Goal: Task Accomplishment & Management: Manage account settings

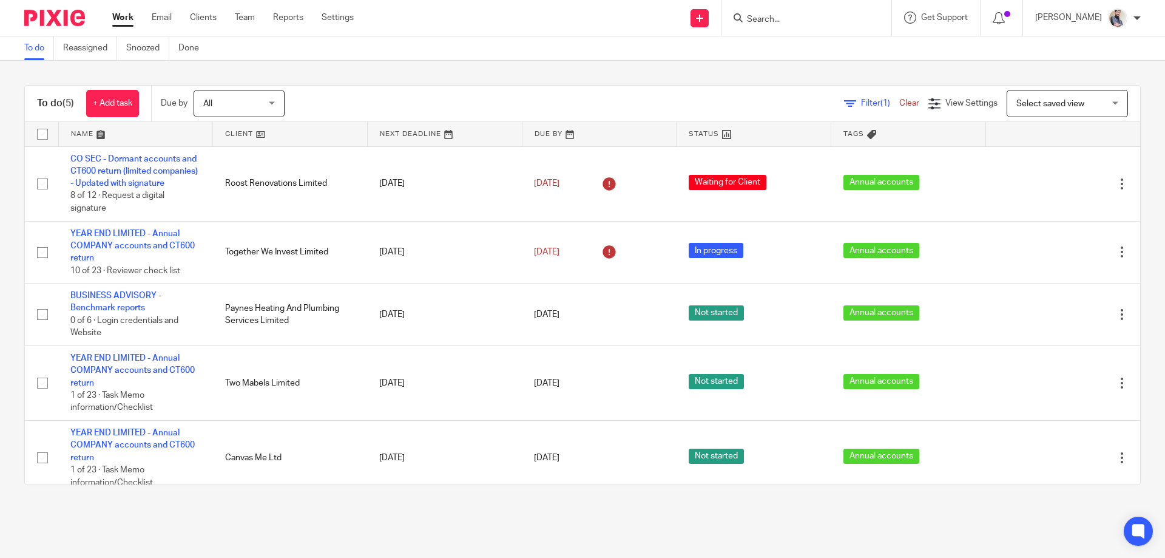
click at [793, 18] on input "Search" at bounding box center [800, 20] width 109 height 11
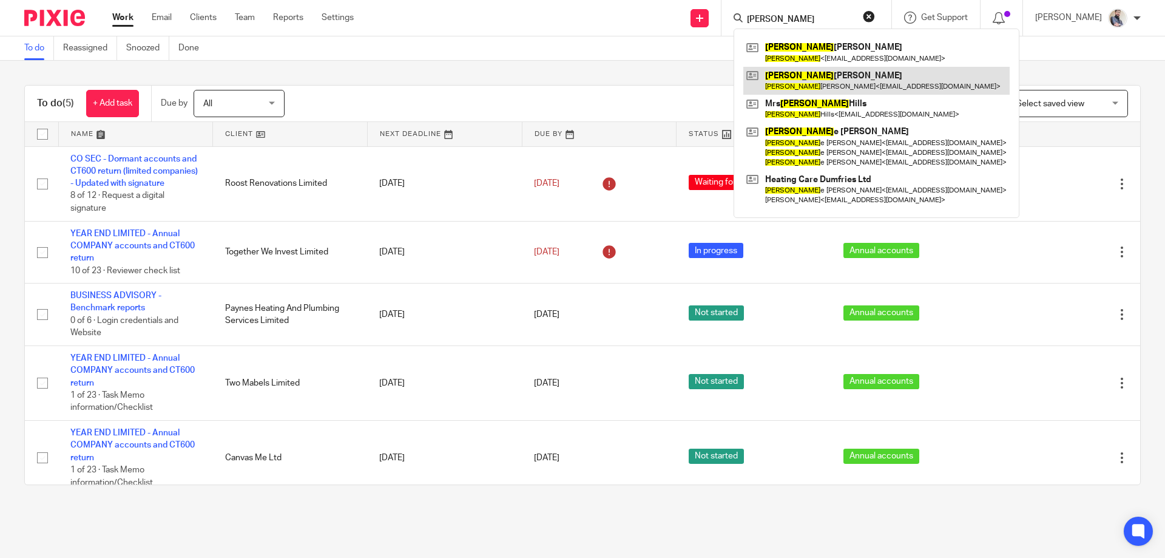
type input "laura"
click at [808, 89] on link at bounding box center [877, 81] width 266 height 28
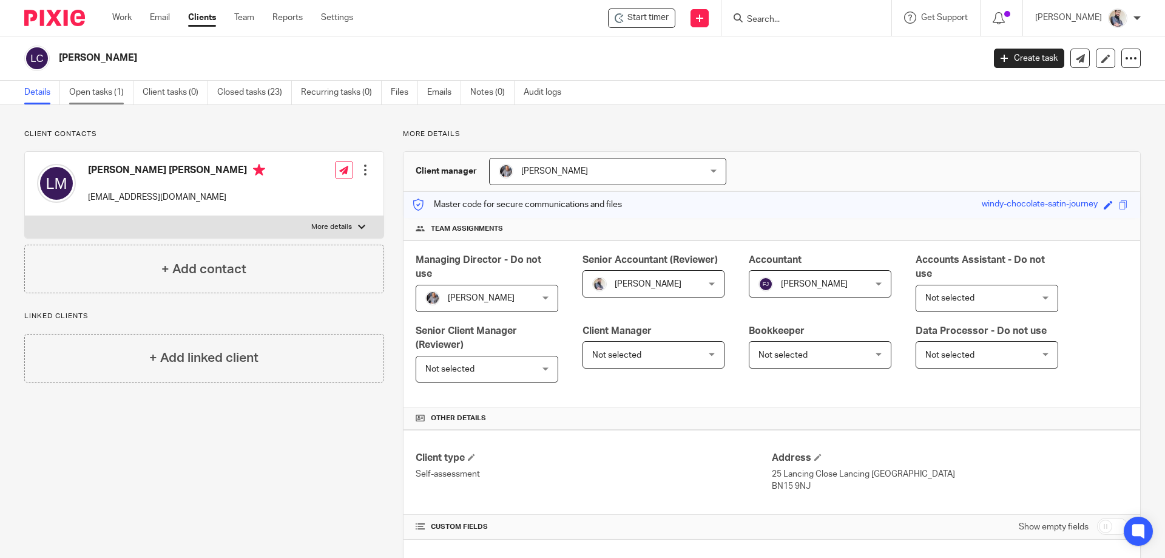
click at [104, 98] on link "Open tasks (1)" at bounding box center [101, 93] width 64 height 24
click at [835, 12] on form at bounding box center [810, 17] width 129 height 15
click at [801, 25] on input "Search" at bounding box center [800, 20] width 109 height 11
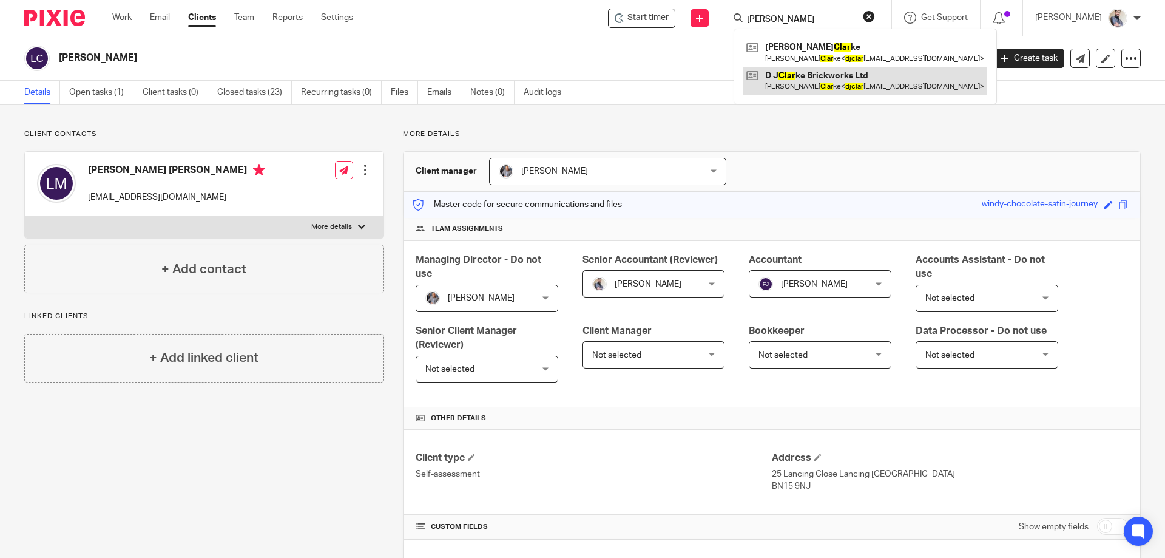
type input "dj clar"
click at [846, 80] on link at bounding box center [866, 81] width 244 height 28
click at [623, 109] on div "Client contacts Laura Mary lcarter300@btinternet.com Edit contact Create client…" at bounding box center [582, 567] width 1165 height 924
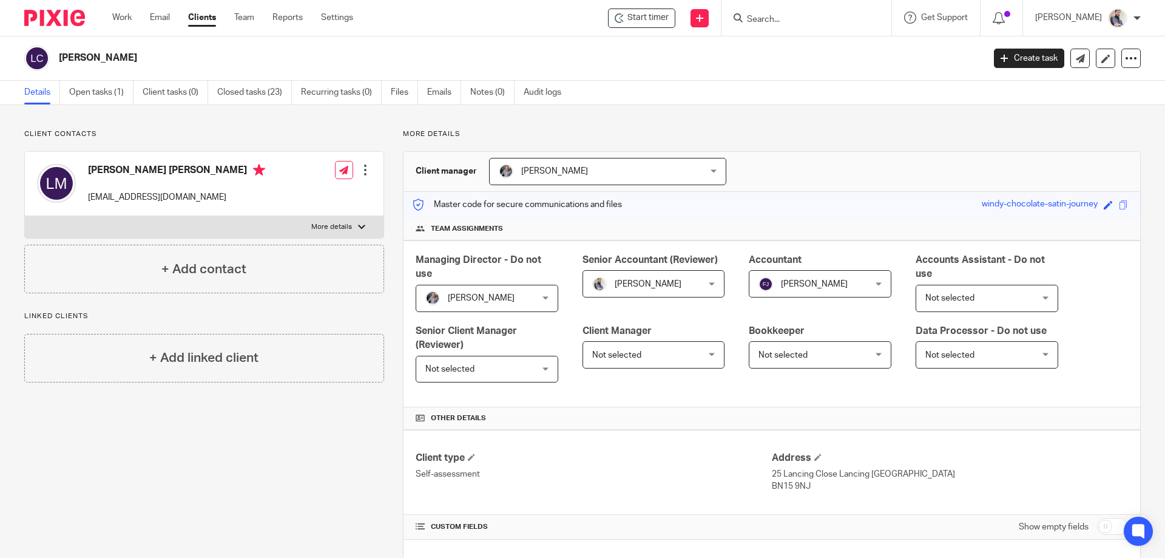
click at [623, 109] on div "Client contacts Laura Mary lcarter300@btinternet.com Edit contact Create client…" at bounding box center [582, 567] width 1165 height 924
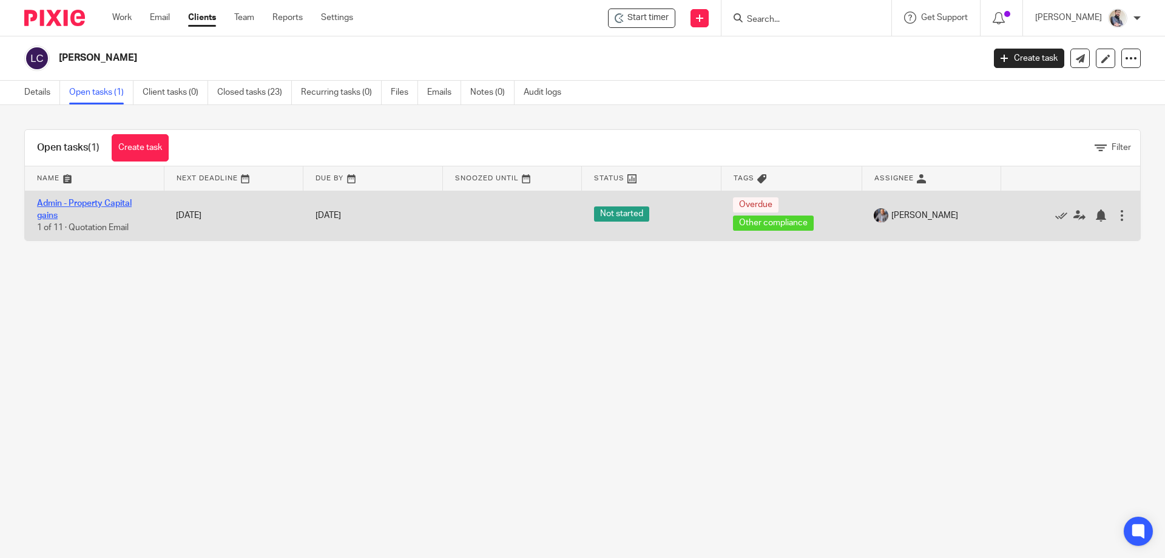
click at [118, 206] on link "Admin - Property Capital gains" at bounding box center [84, 209] width 95 height 21
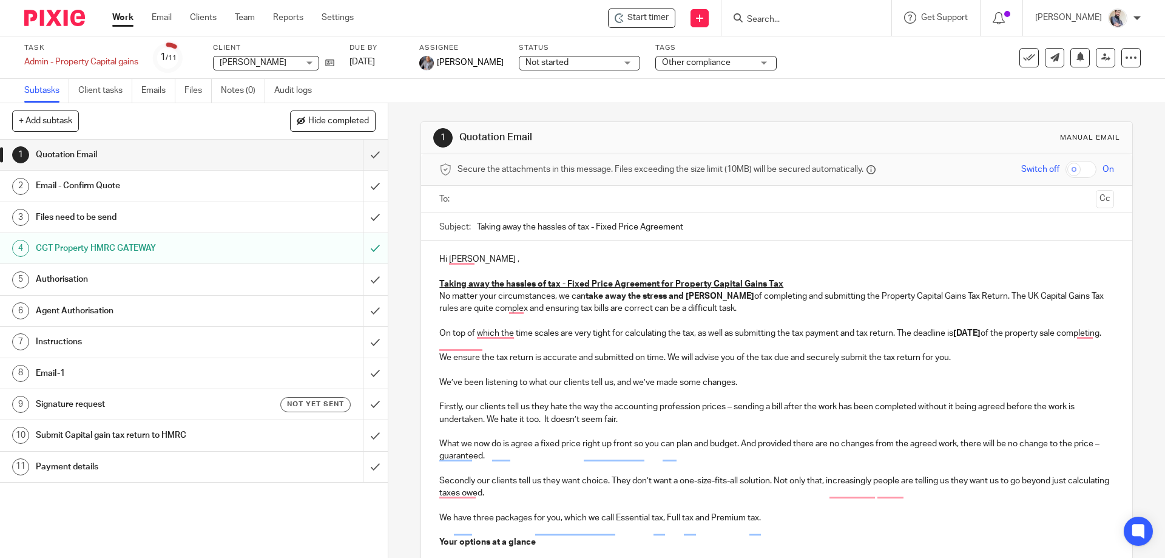
click at [140, 288] on h1 "Authorisation" at bounding box center [141, 279] width 210 height 18
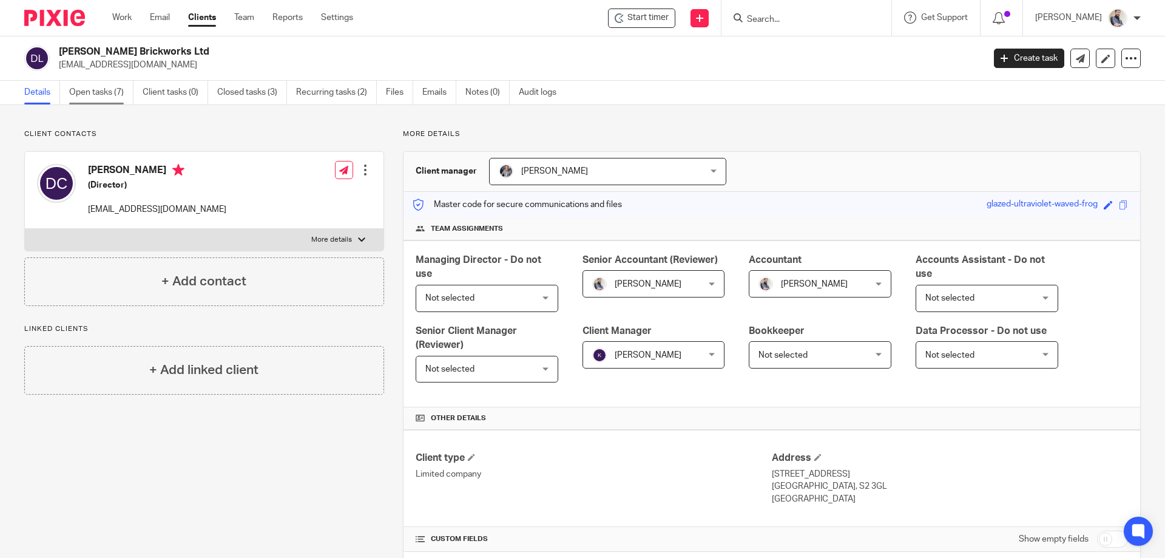
click at [95, 97] on link "Open tasks (7)" at bounding box center [101, 93] width 64 height 24
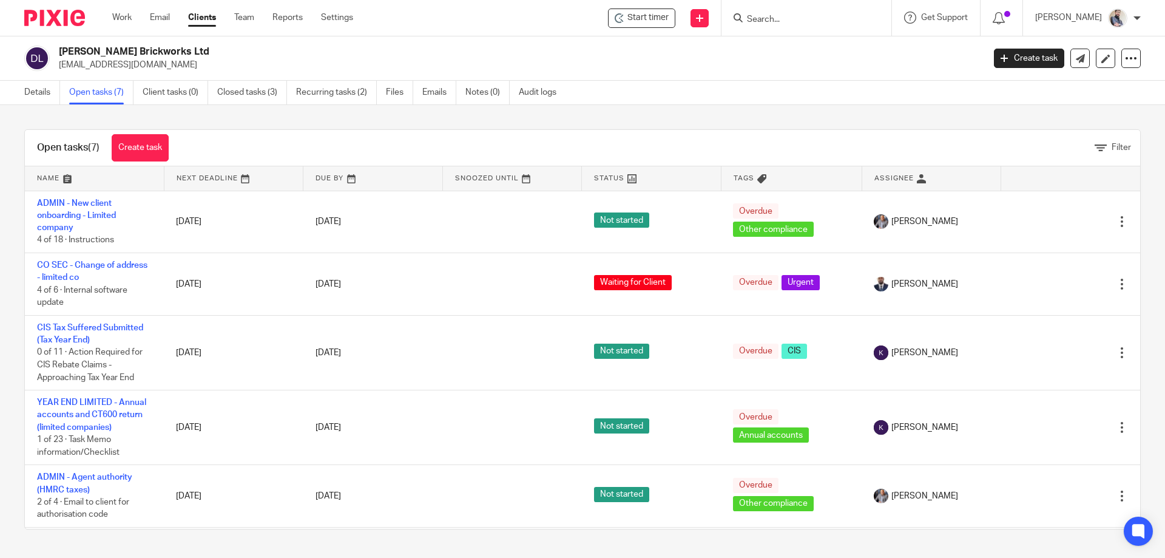
drag, startPoint x: 185, startPoint y: 56, endPoint x: 55, endPoint y: 56, distance: 129.9
click at [55, 56] on div "D J Clarke Brickworks Ltd djclarkebrickwork@outlook.com" at bounding box center [500, 58] width 952 height 25
copy h2 "[PERSON_NAME] Brickworks Ltd"
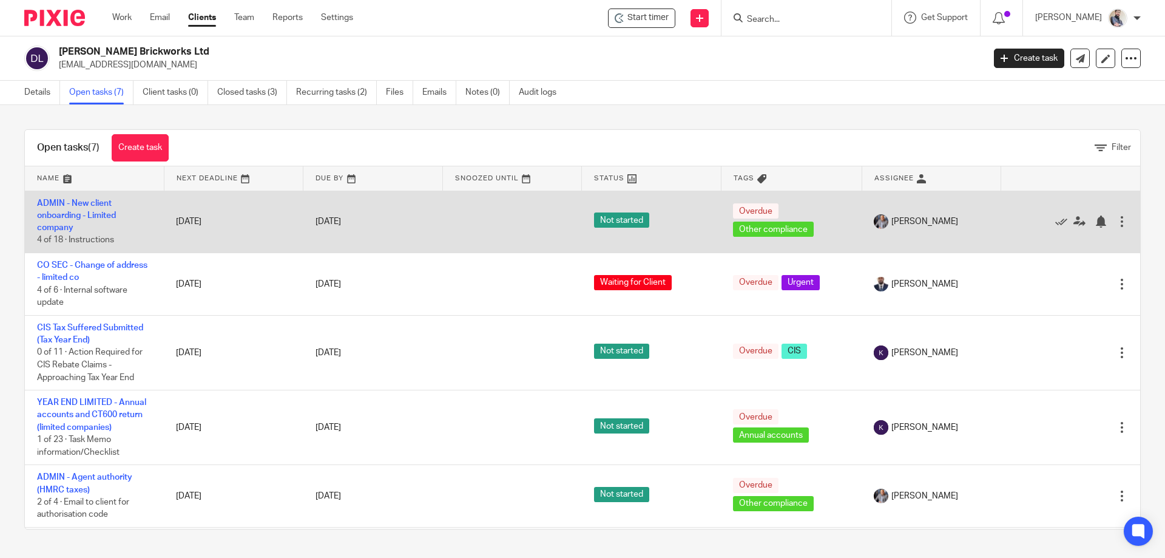
scroll to position [81, 0]
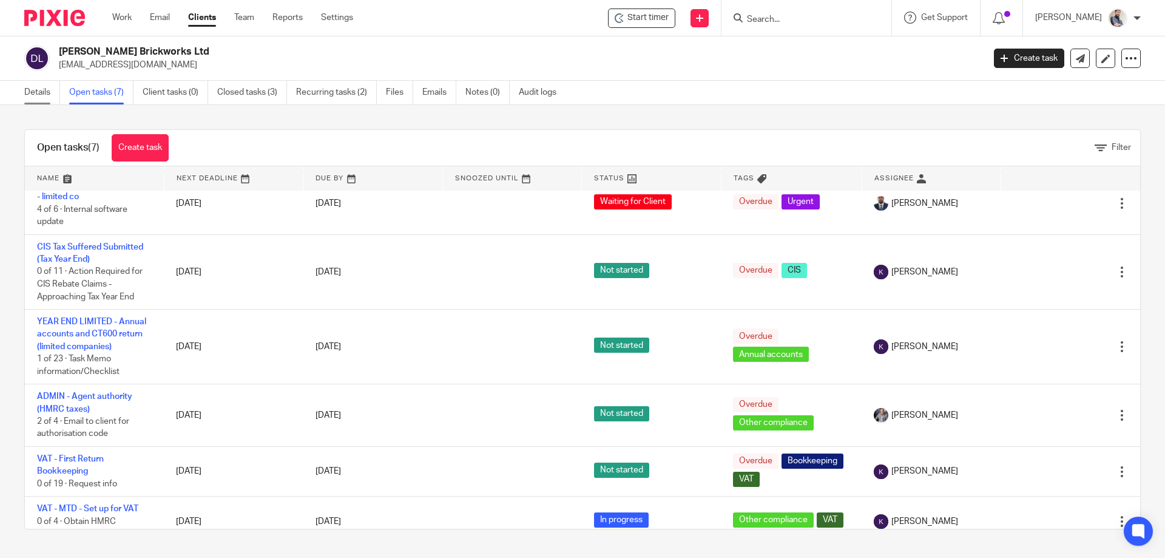
click at [49, 88] on link "Details" at bounding box center [42, 93] width 36 height 24
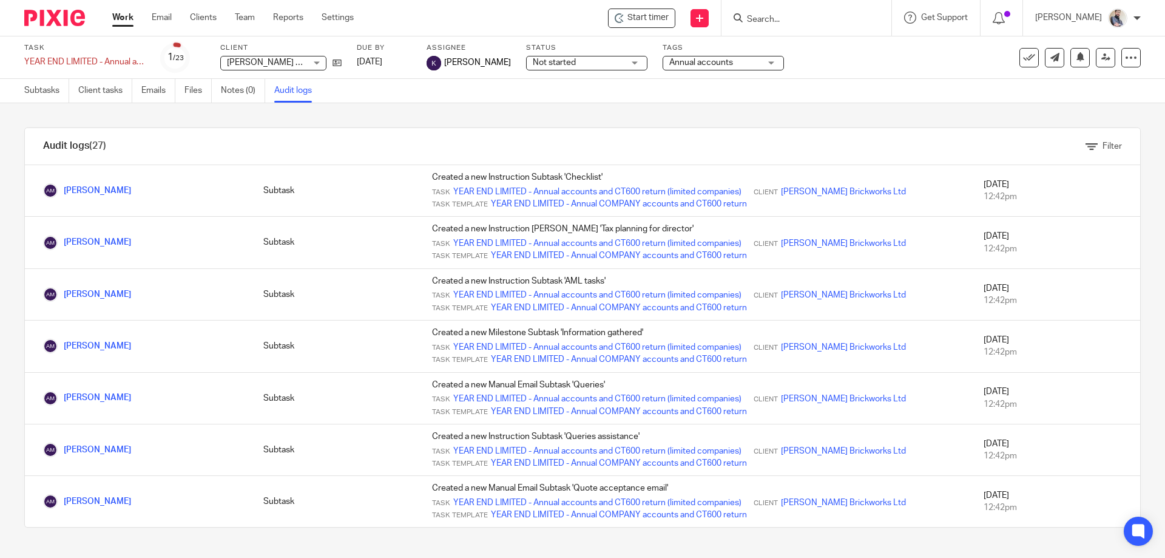
scroll to position [1061, 0]
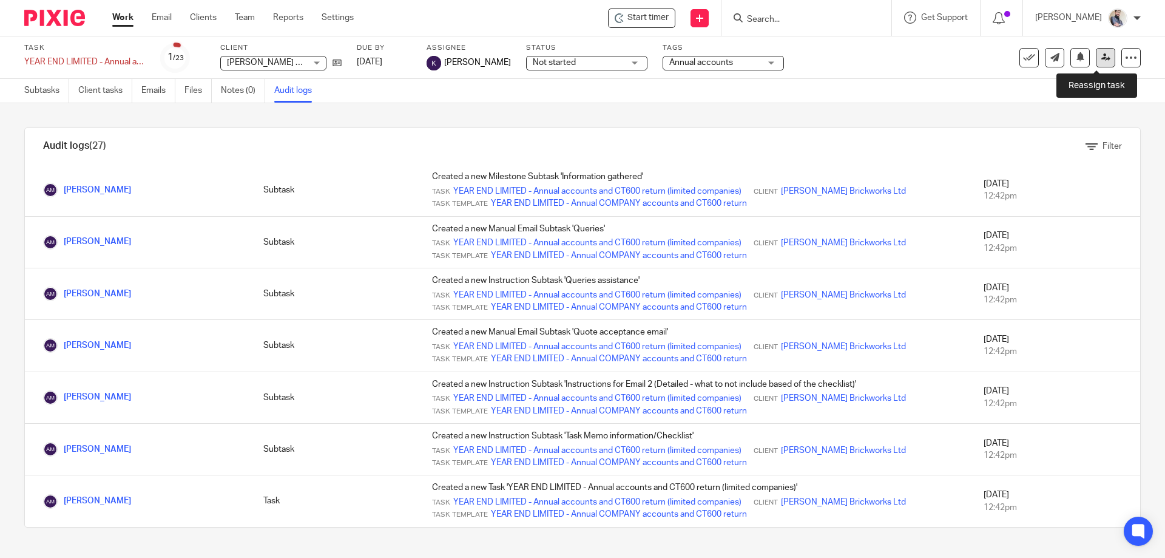
click at [1102, 56] on icon at bounding box center [1106, 57] width 9 height 9
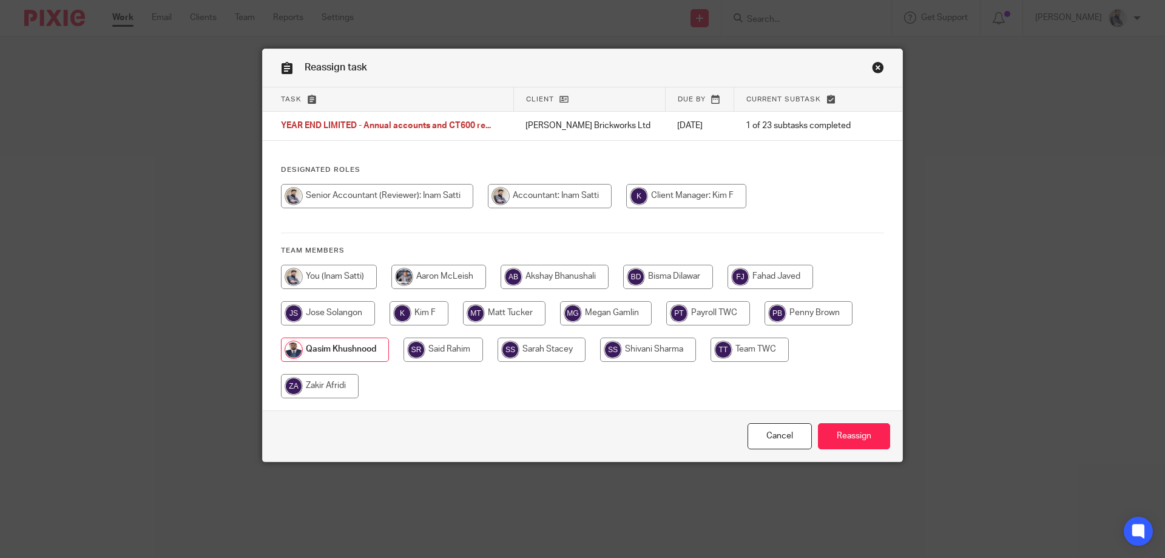
click at [852, 424] on input "Reassign" at bounding box center [854, 436] width 72 height 26
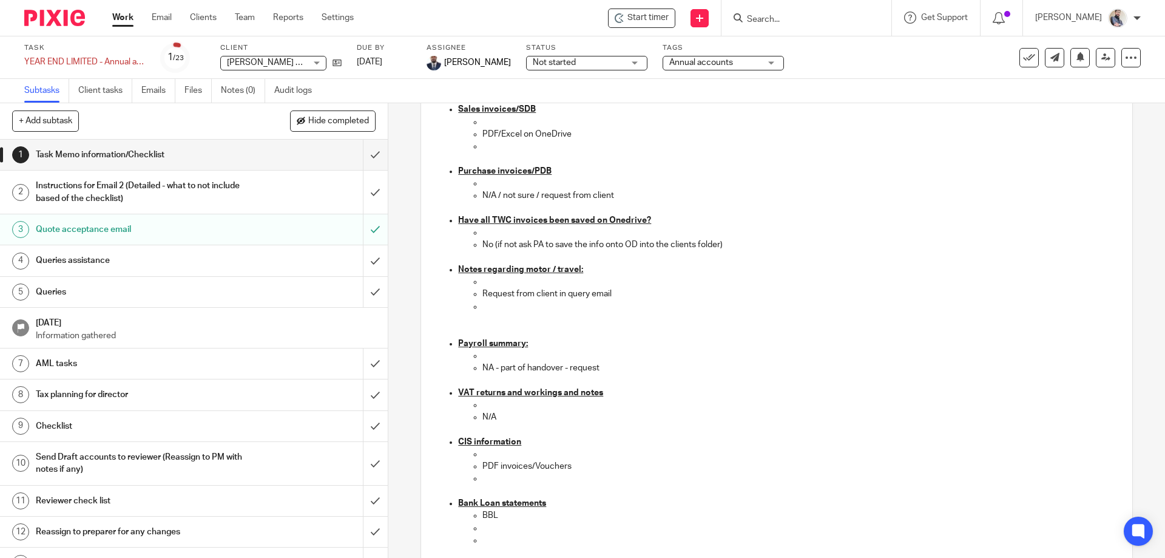
scroll to position [728, 0]
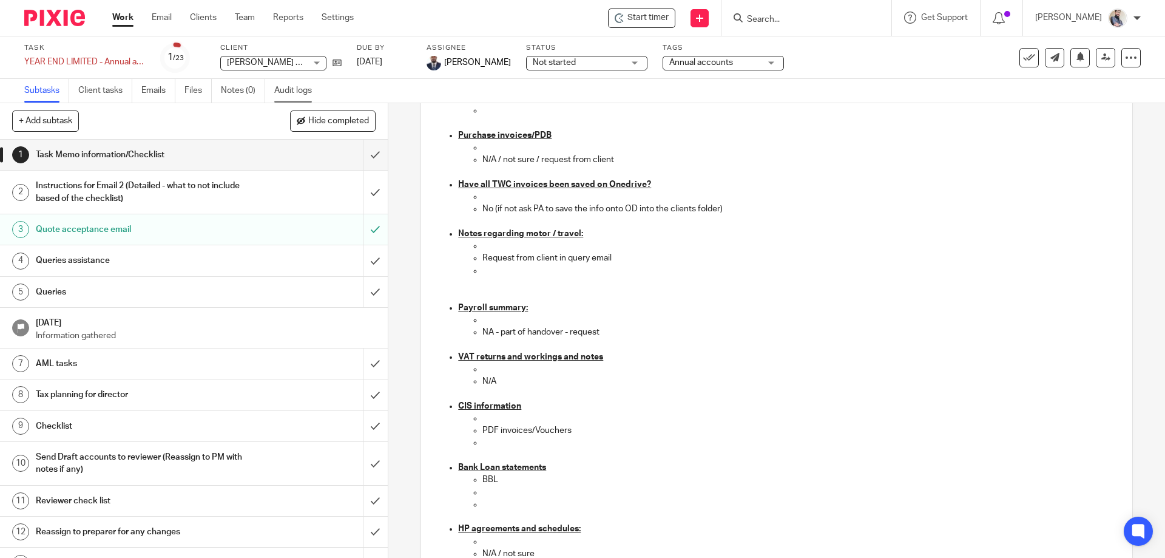
click at [307, 90] on link "Audit logs" at bounding box center [297, 91] width 47 height 24
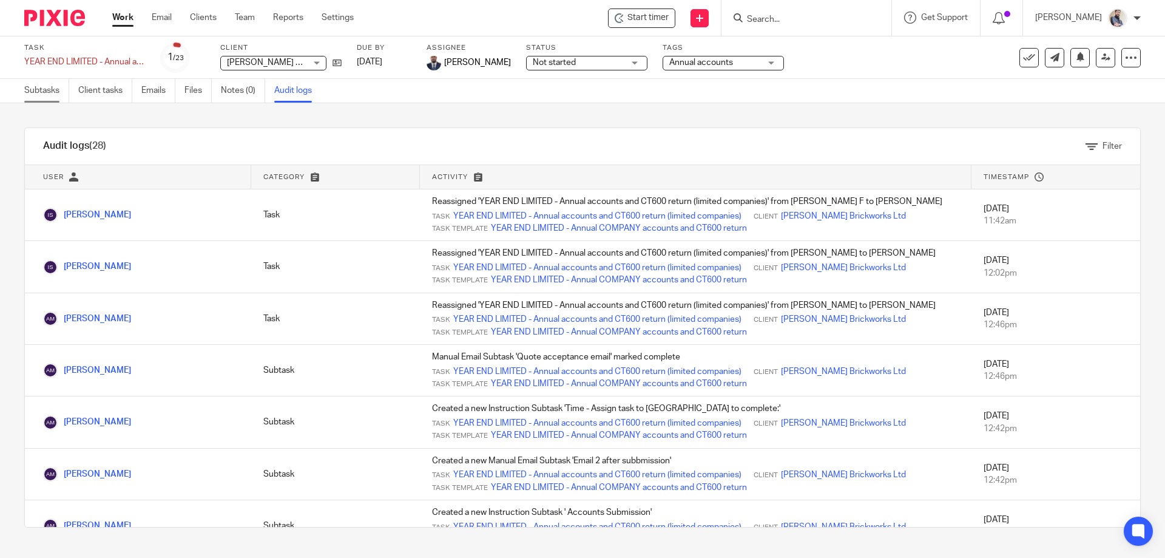
click at [52, 86] on link "Subtasks" at bounding box center [46, 91] width 45 height 24
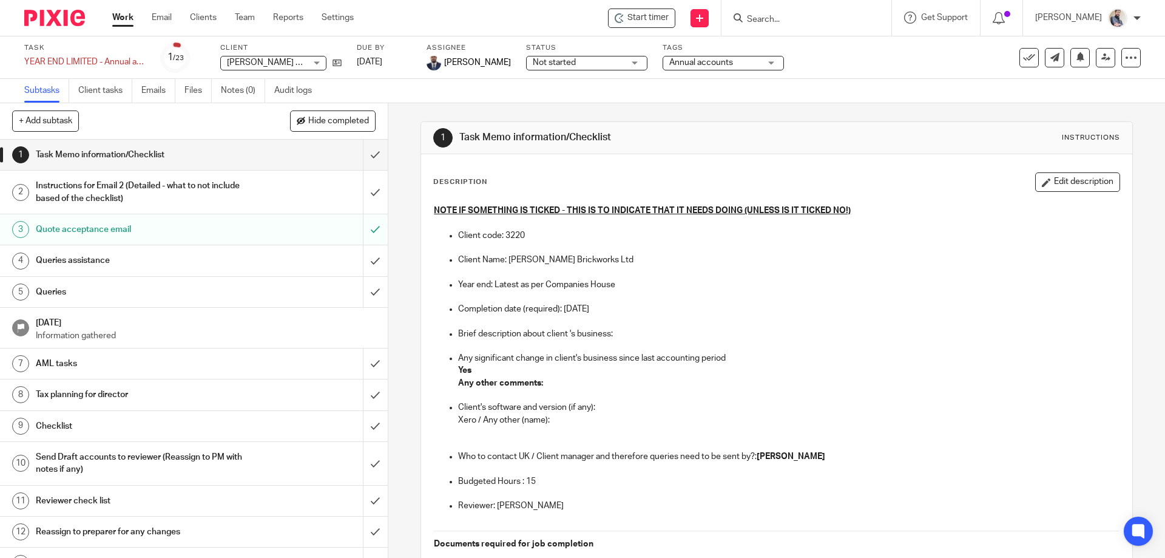
scroll to position [243, 0]
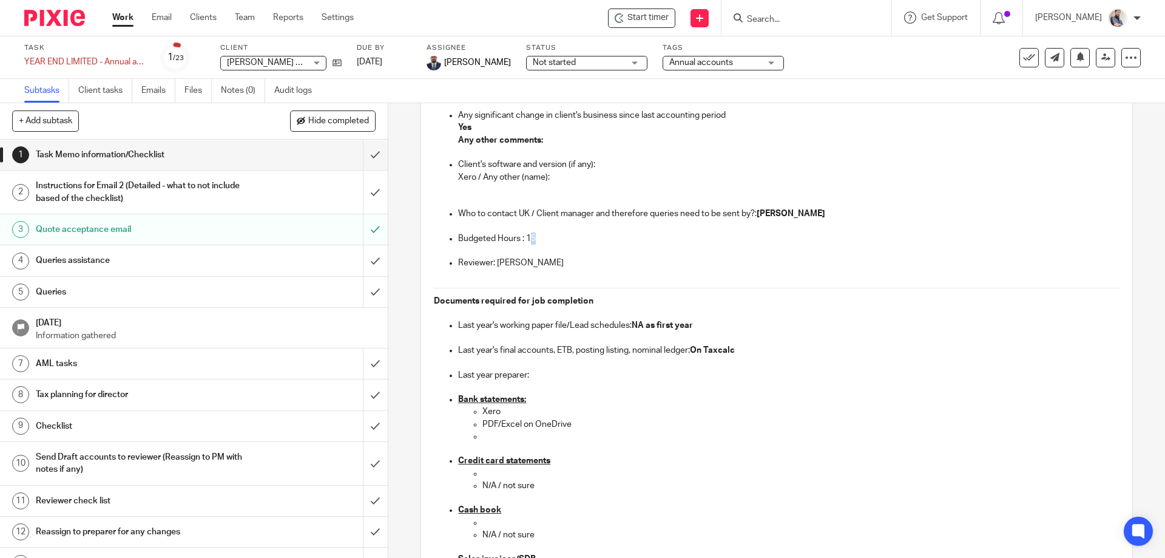
drag, startPoint x: 527, startPoint y: 239, endPoint x: 534, endPoint y: 239, distance: 6.7
click at [534, 239] on p "Budgeted Hours : 15" at bounding box center [788, 238] width 661 height 12
click at [545, 248] on p at bounding box center [788, 251] width 661 height 12
drag, startPoint x: 515, startPoint y: 237, endPoint x: 541, endPoint y: 237, distance: 26.7
click at [541, 237] on p "Budgeted Hours : 15" at bounding box center [788, 238] width 661 height 12
